Goal: Transaction & Acquisition: Download file/media

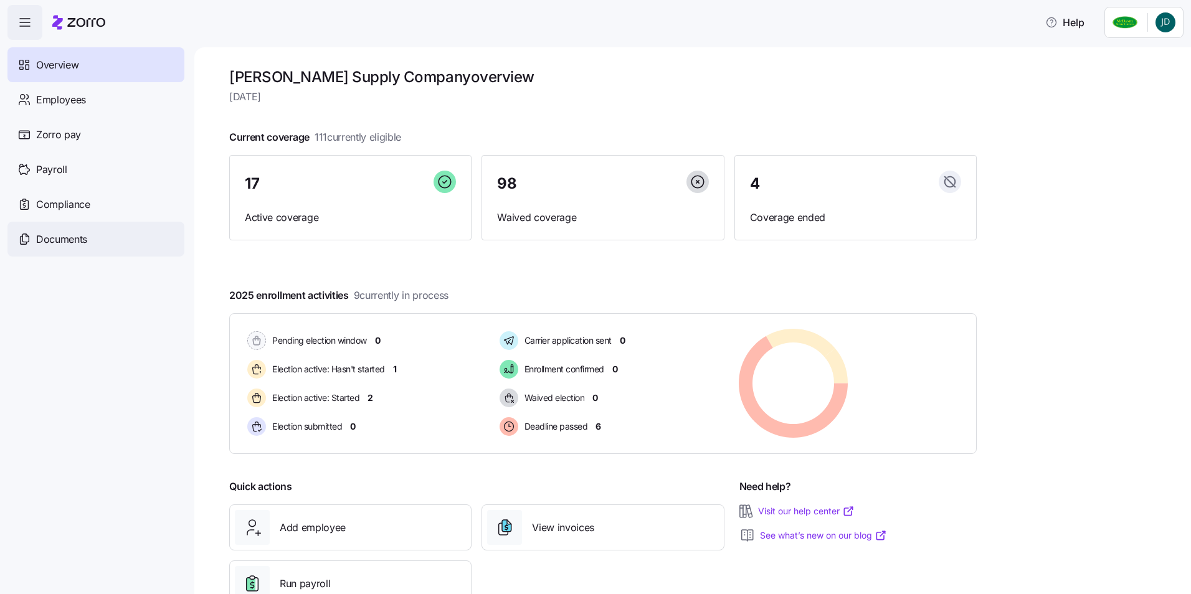
click at [108, 236] on div "Documents" at bounding box center [95, 239] width 177 height 35
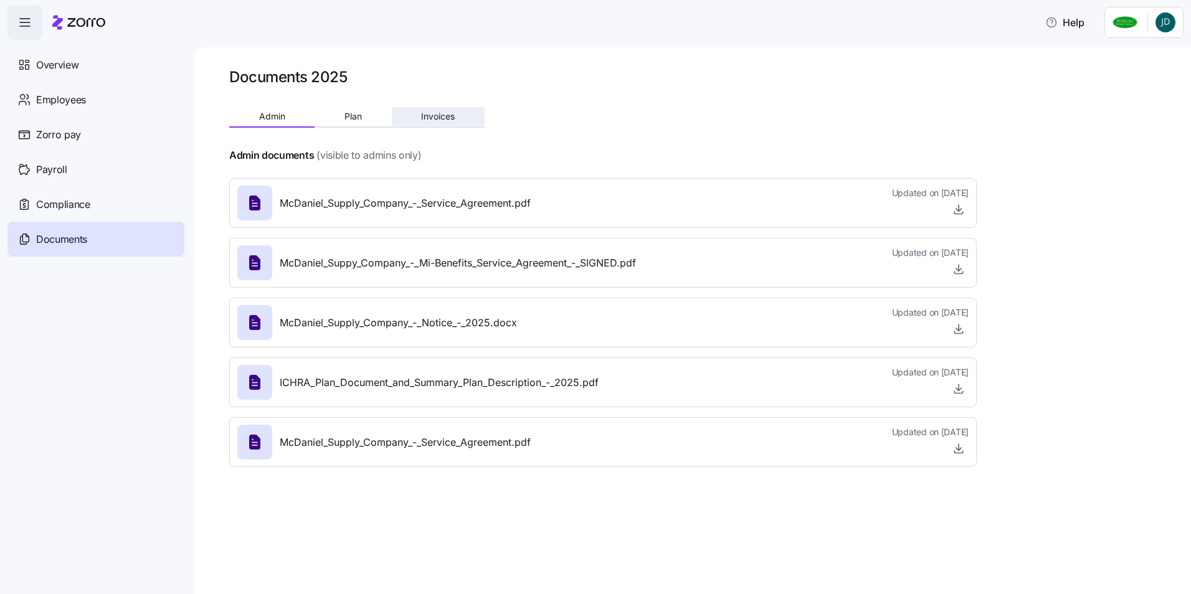
click at [435, 112] on span "Invoices" at bounding box center [438, 116] width 34 height 9
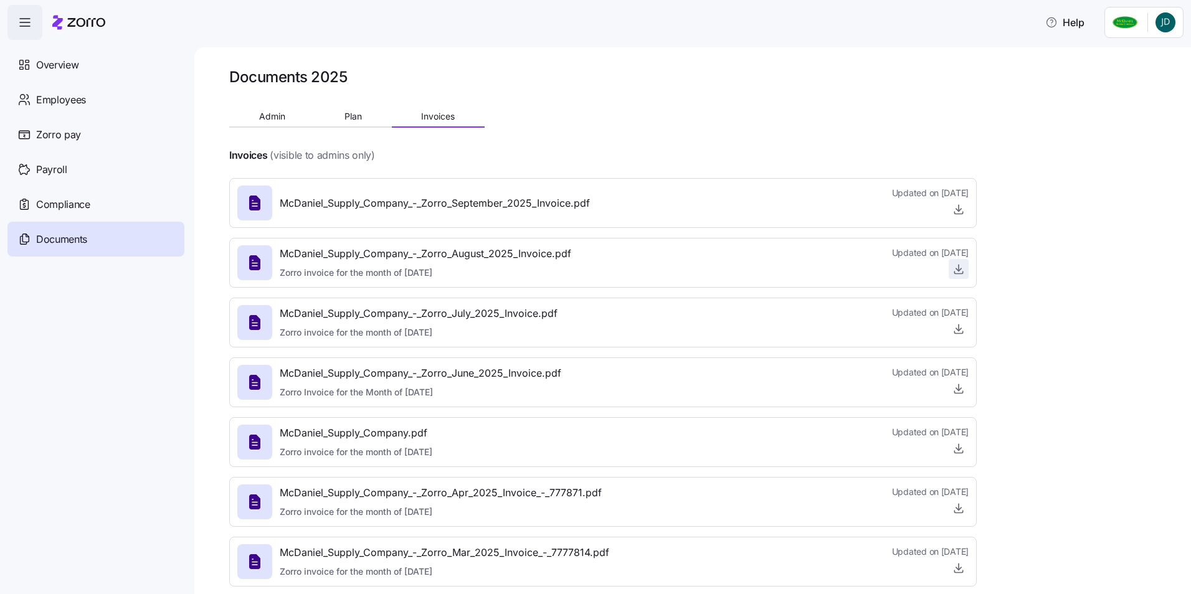
click at [959, 264] on icon "button" at bounding box center [958, 269] width 12 height 12
